Goal: Use online tool/utility: Use online tool/utility

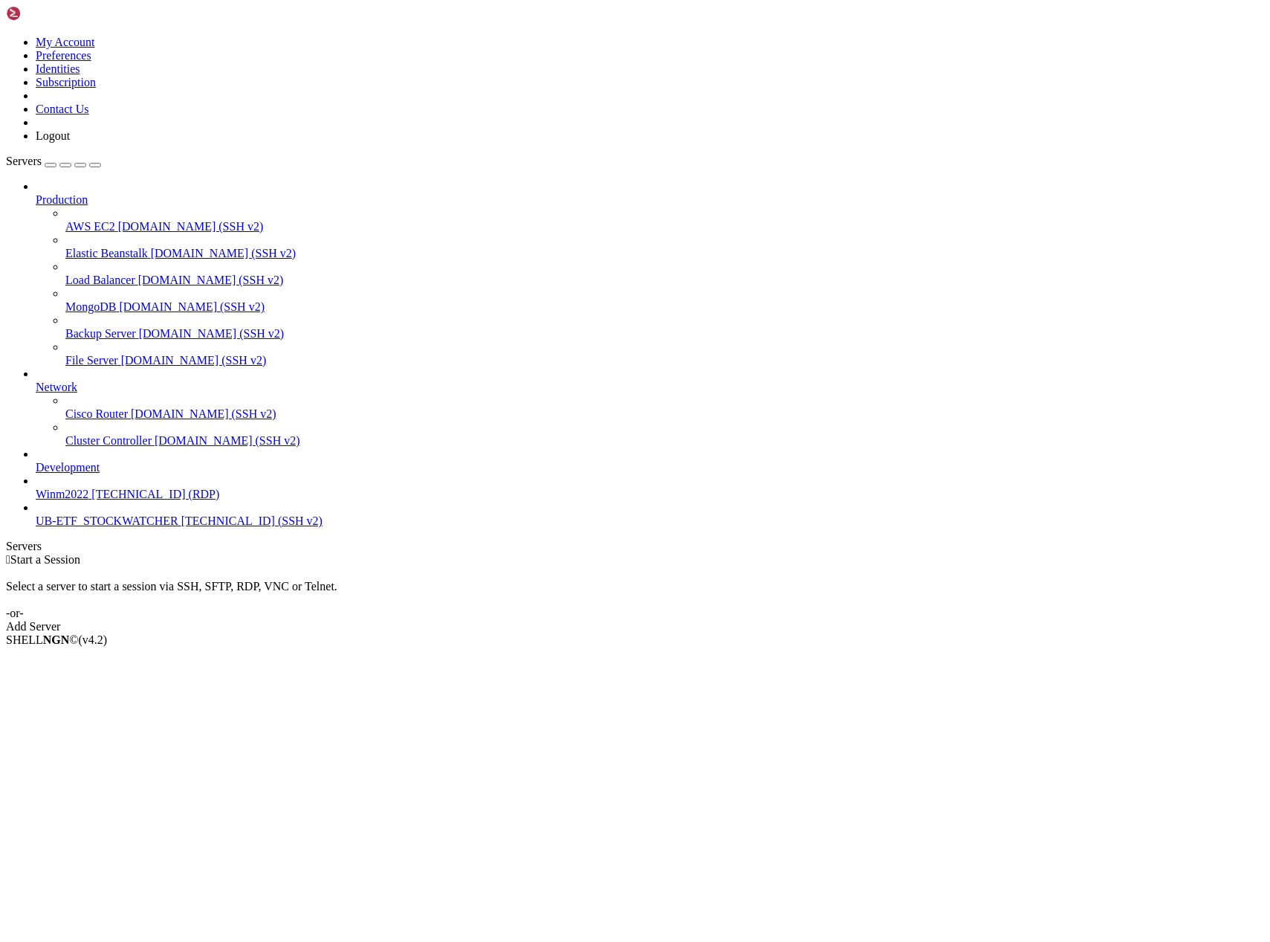
click at [121, 527] on span "UB-ETF_STOCKWATCHER" at bounding box center [107, 520] width 143 height 13
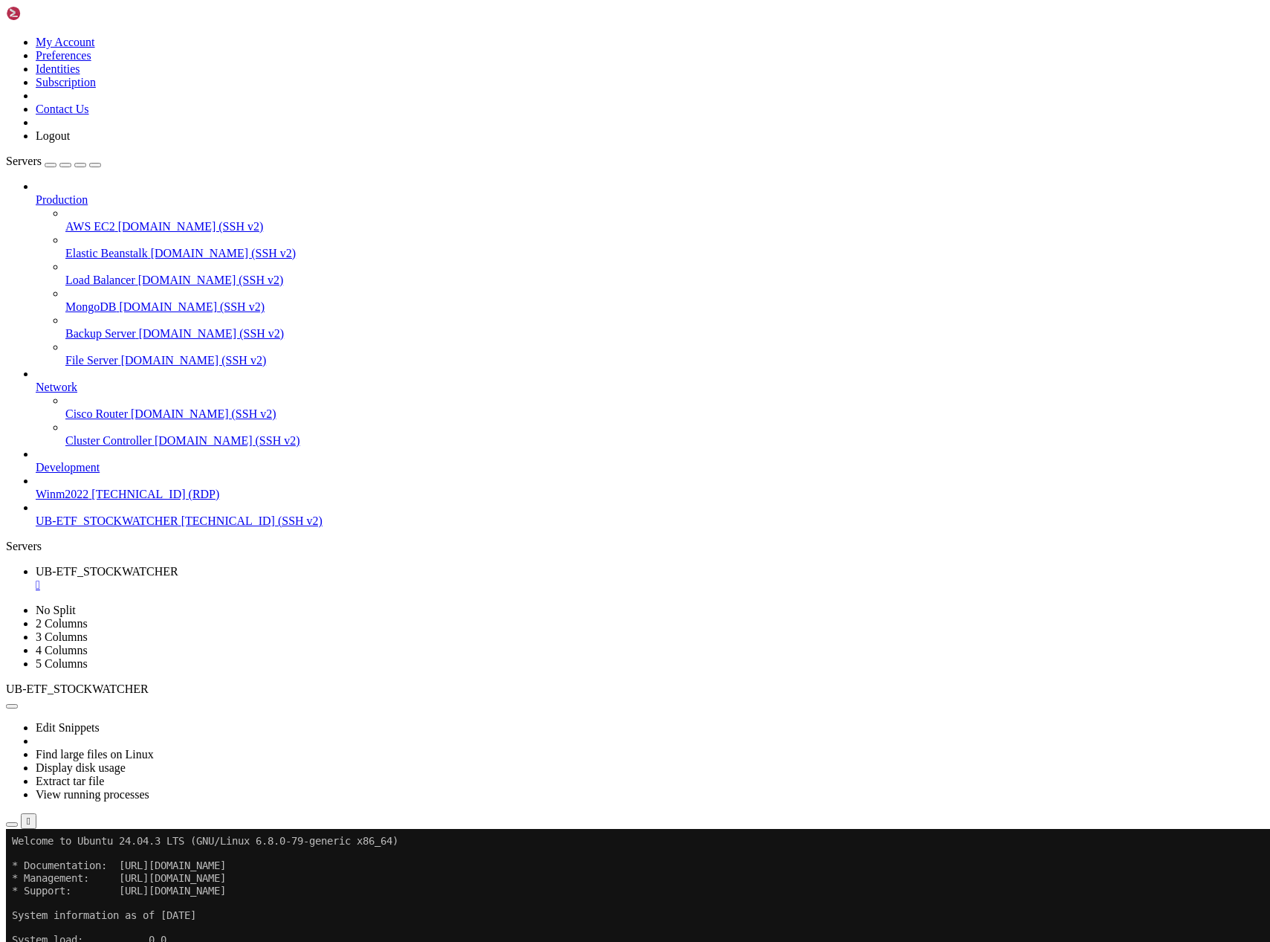
click at [12, 829] on div at bounding box center [9, 829] width 6 height 0
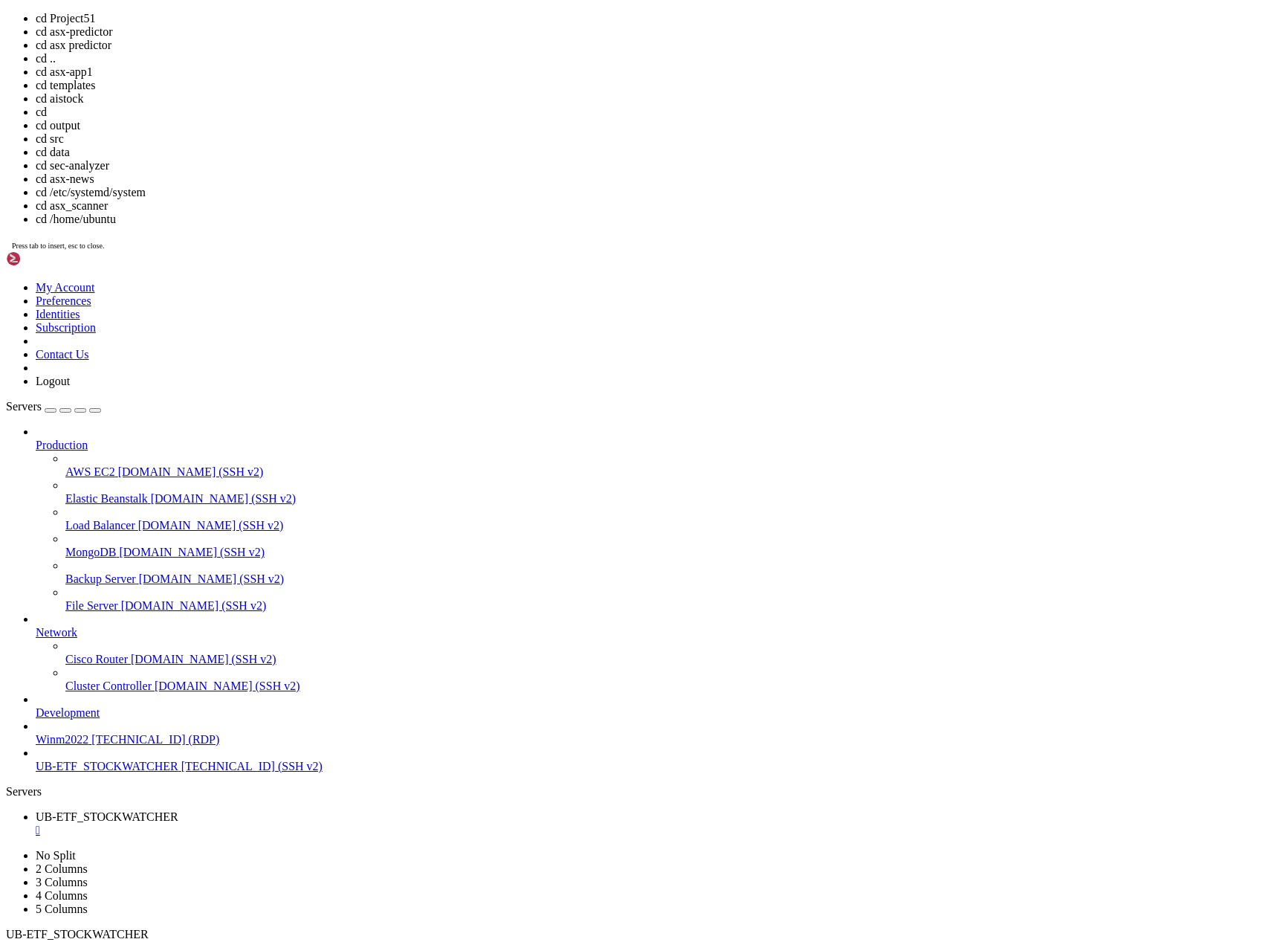
drag, startPoint x: 398, startPoint y: 491, endPoint x: 217, endPoint y: 423, distance: 193.8
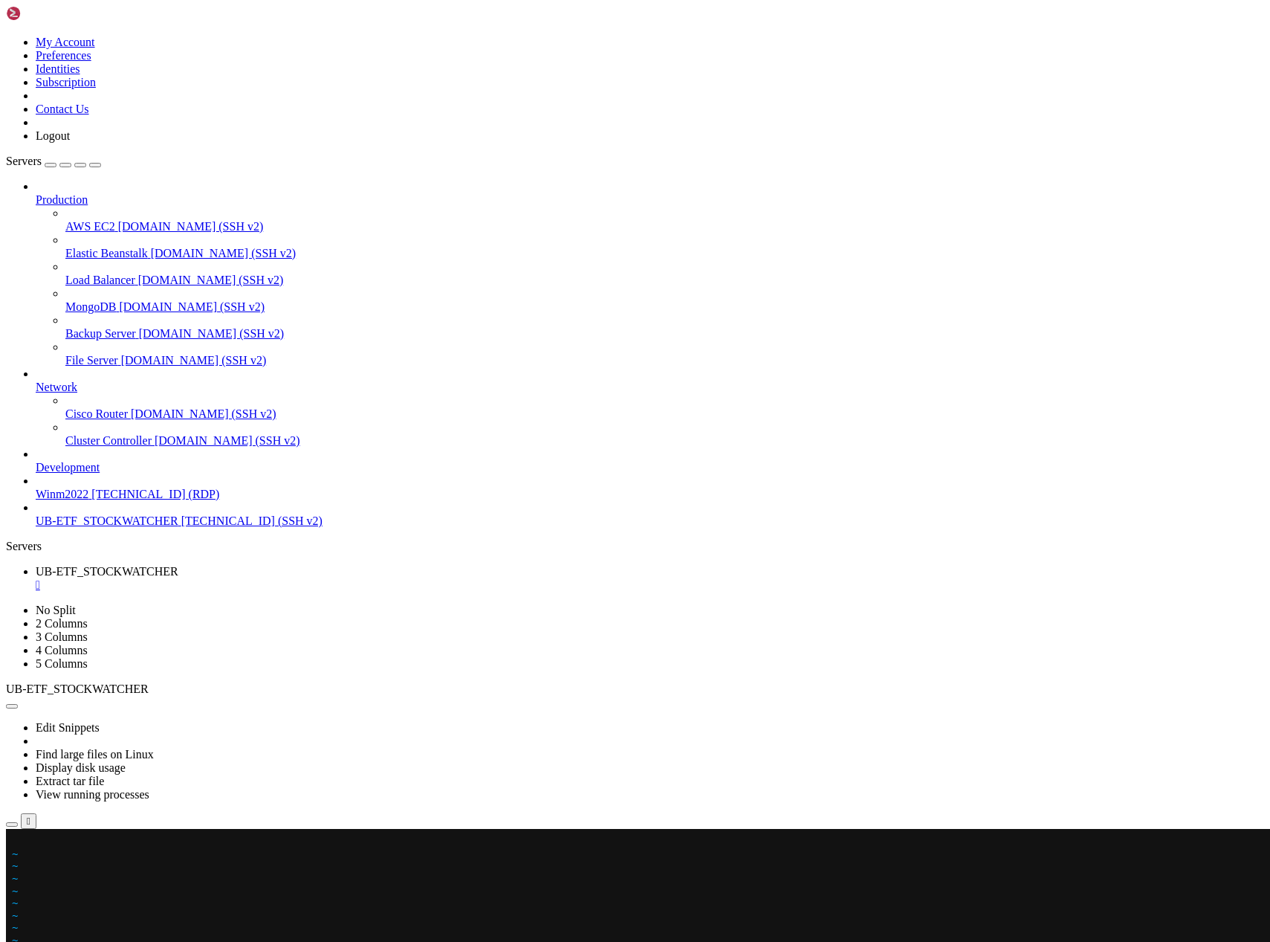
click at [16, 841] on x-row at bounding box center [547, 841] width 1070 height 13
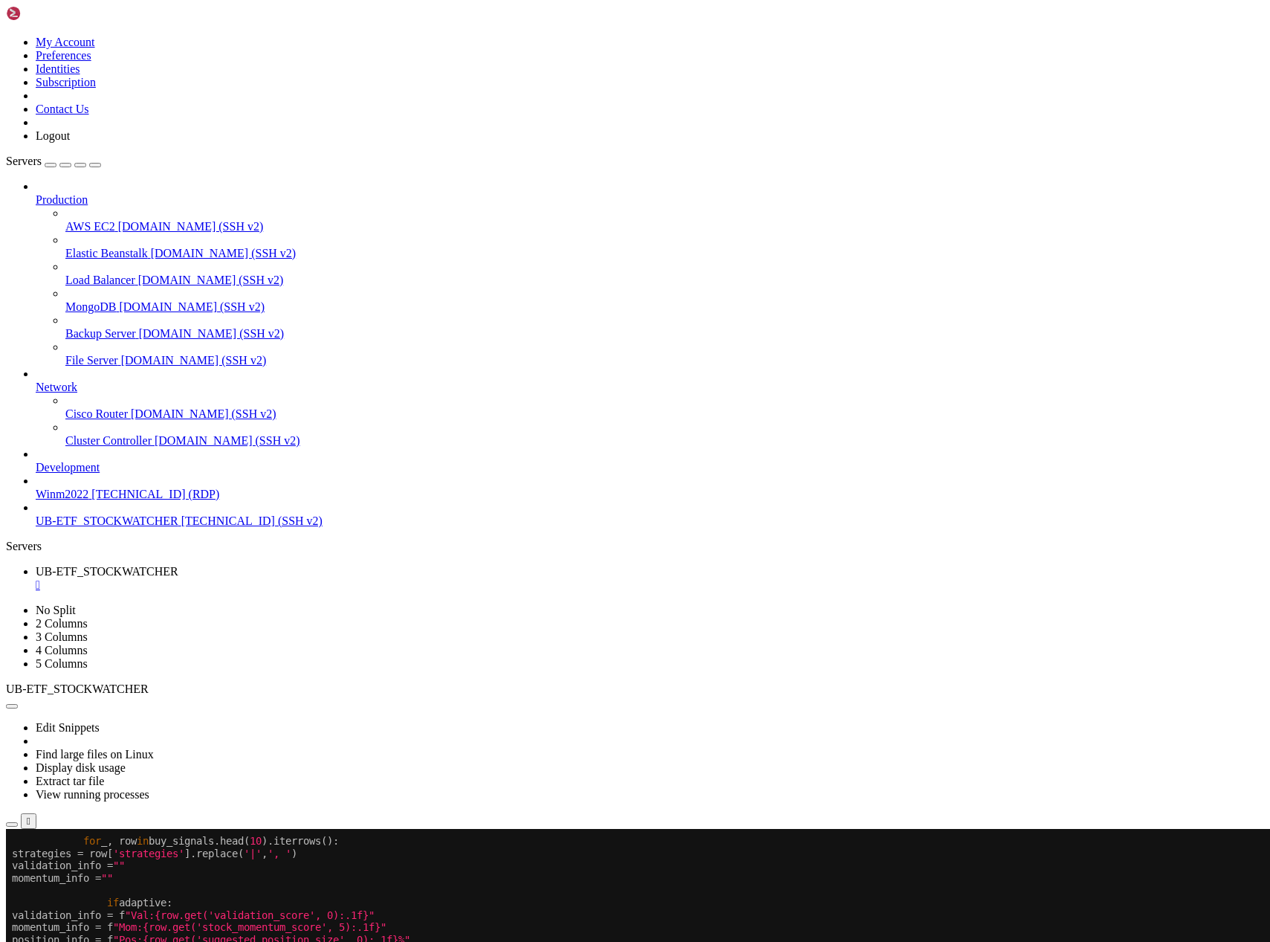
scroll to position [13, 0]
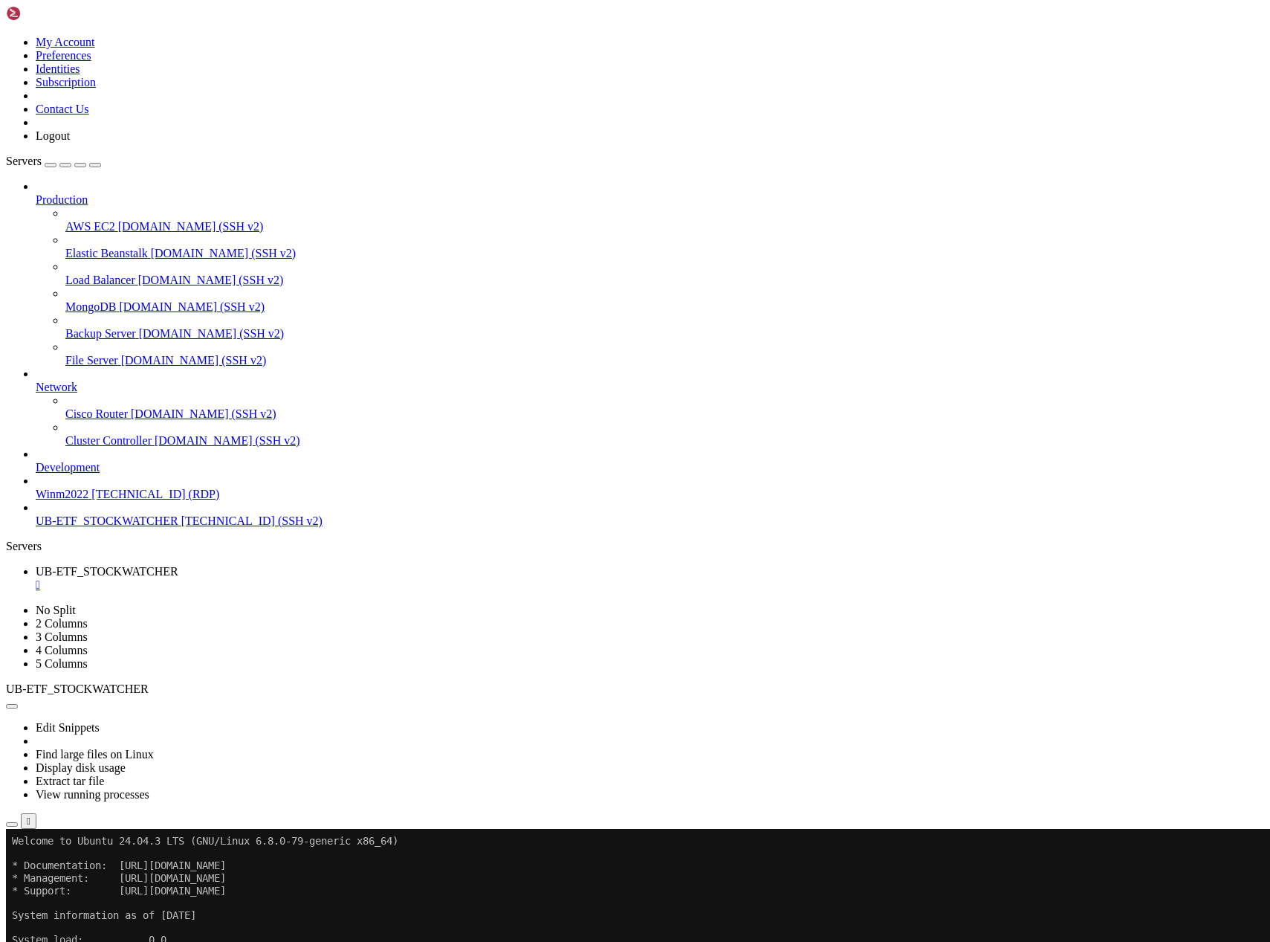
drag, startPoint x: 352, startPoint y: 1648, endPoint x: 13, endPoint y: 1633, distance: 339.3
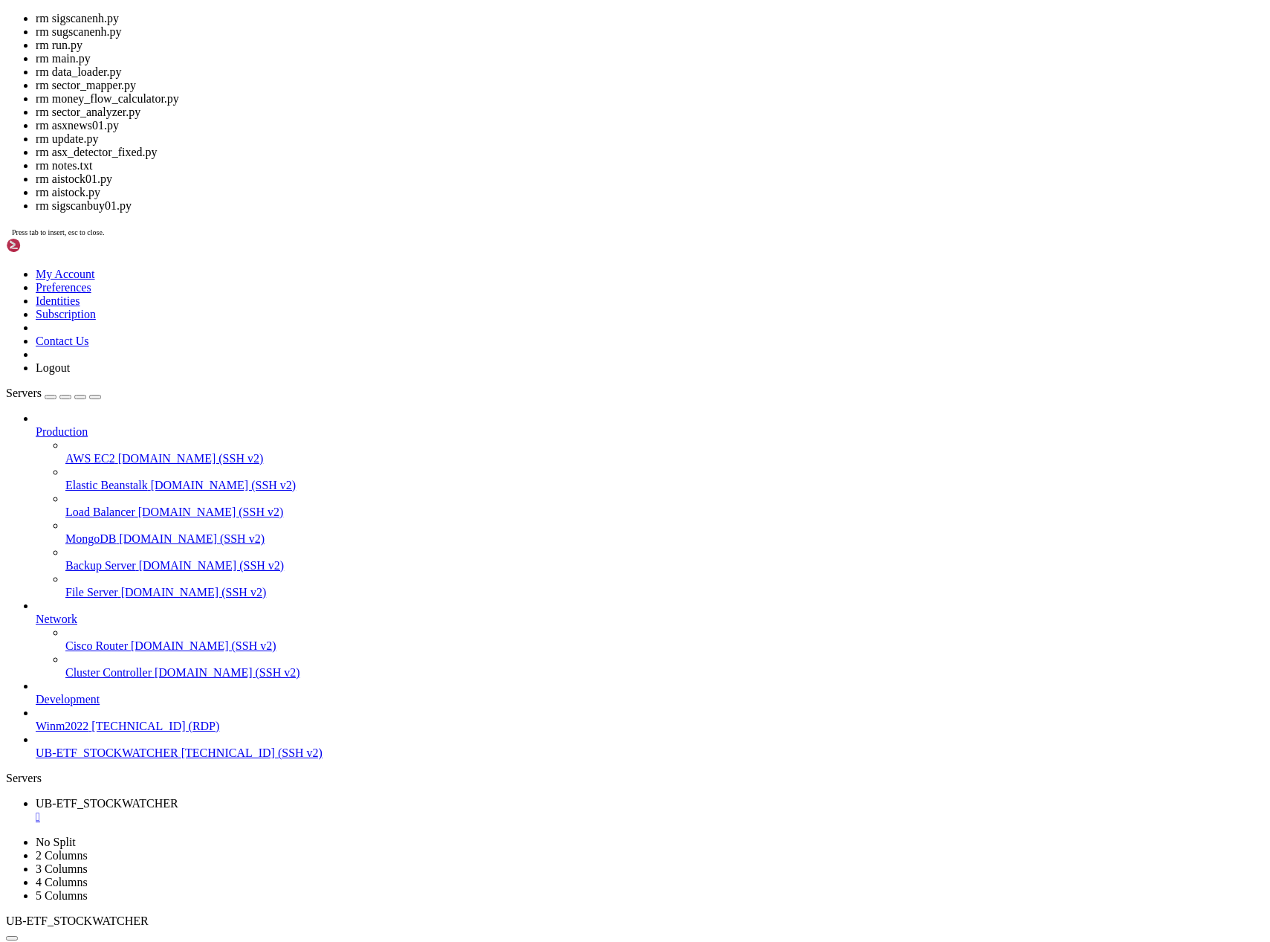
scroll to position [99, 0]
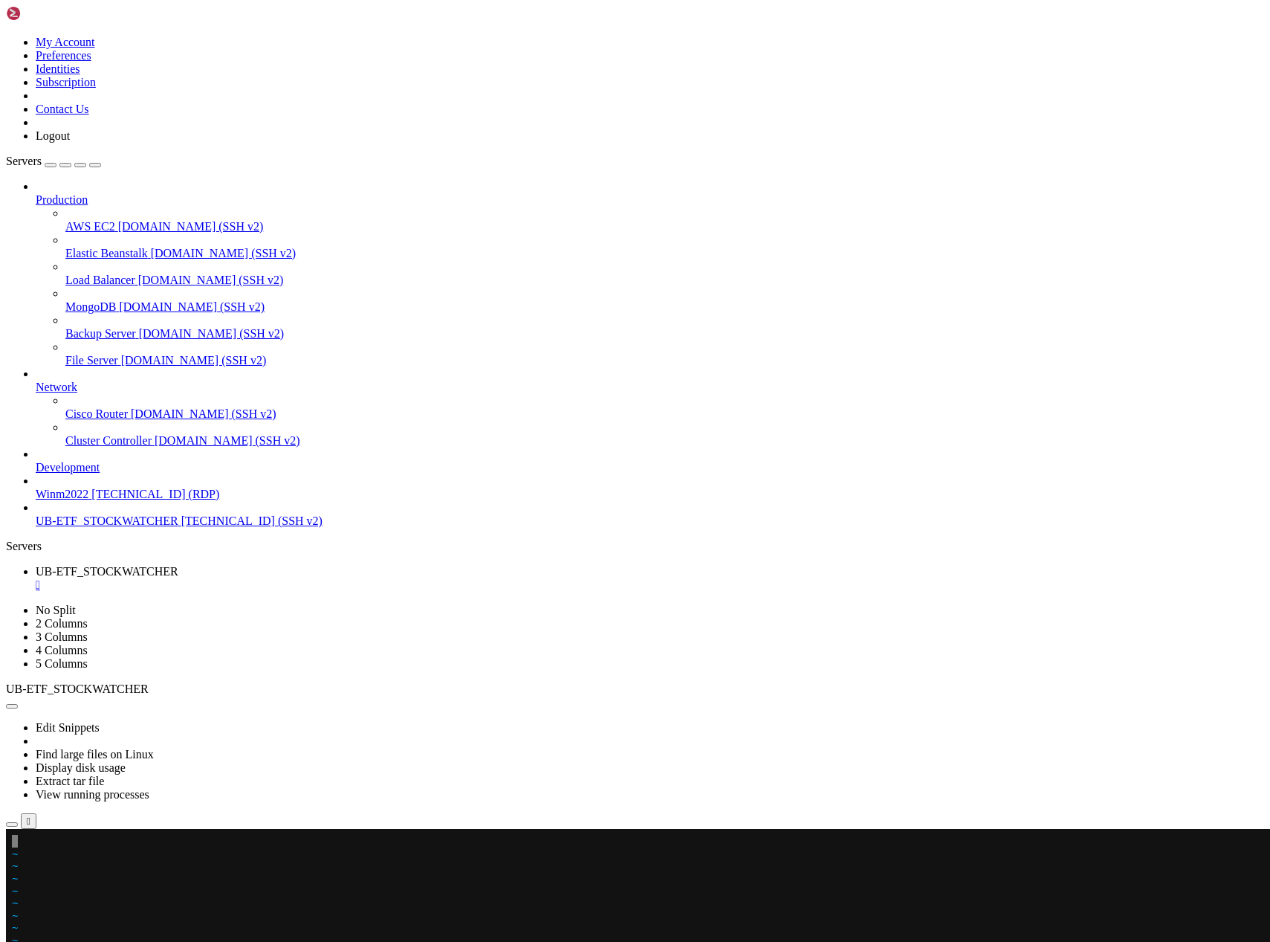
drag, startPoint x: 540, startPoint y: 1123, endPoint x: 552, endPoint y: 974, distance: 149.1
